Goal: Transaction & Acquisition: Purchase product/service

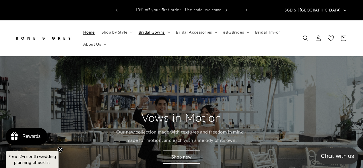
click at [168, 32] on icon at bounding box center [168, 33] width 3 height 2
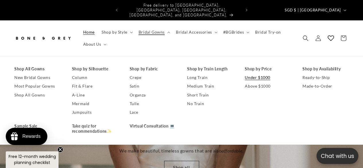
scroll to position [0, 1089]
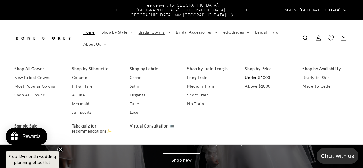
click at [258, 73] on link "Under $1000" at bounding box center [268, 77] width 46 height 9
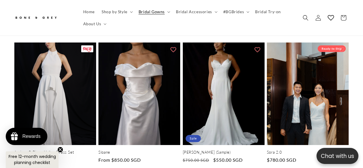
scroll to position [287, 0]
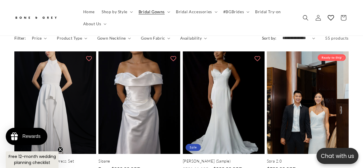
click at [61, 149] on icon "Close teaser" at bounding box center [60, 149] width 2 height 2
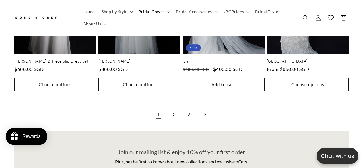
scroll to position [1176, 0]
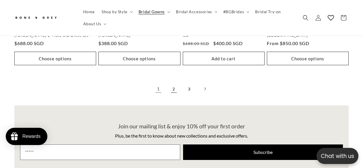
click at [175, 82] on link "2" at bounding box center [174, 88] width 13 height 13
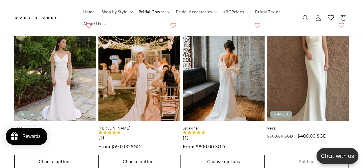
scroll to position [947, 0]
